Goal: Find specific page/section: Find specific page/section

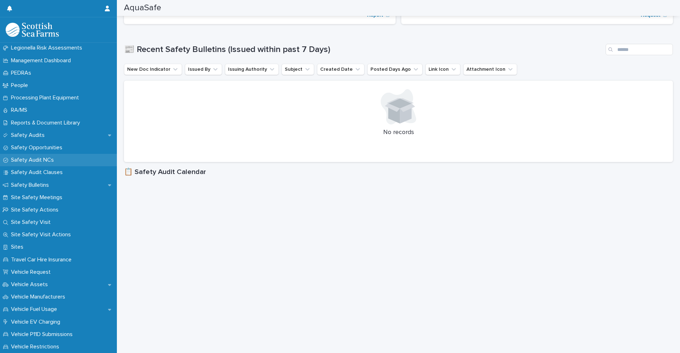
scroll to position [319, 0]
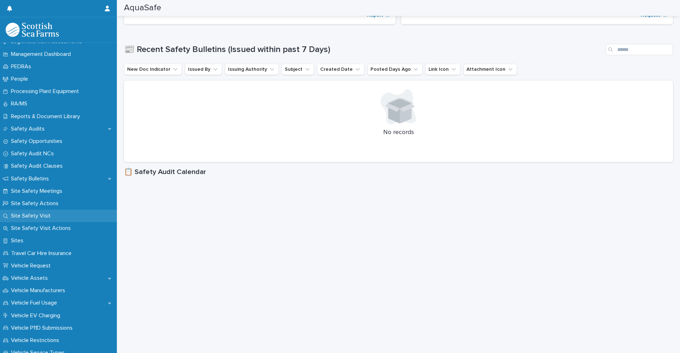
click at [62, 214] on div "Site Safety Visit" at bounding box center [58, 216] width 117 height 12
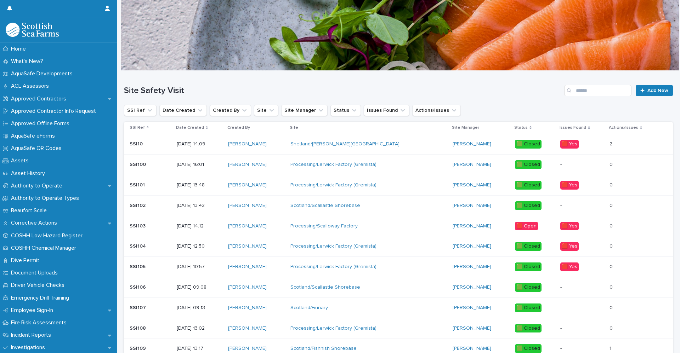
click at [202, 128] on p "Date Created" at bounding box center [190, 128] width 28 height 8
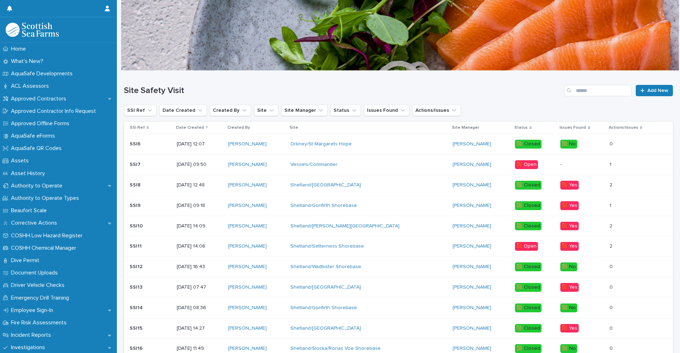
click at [206, 126] on icon at bounding box center [207, 128] width 2 height 4
